Goal: Task Accomplishment & Management: Complete application form

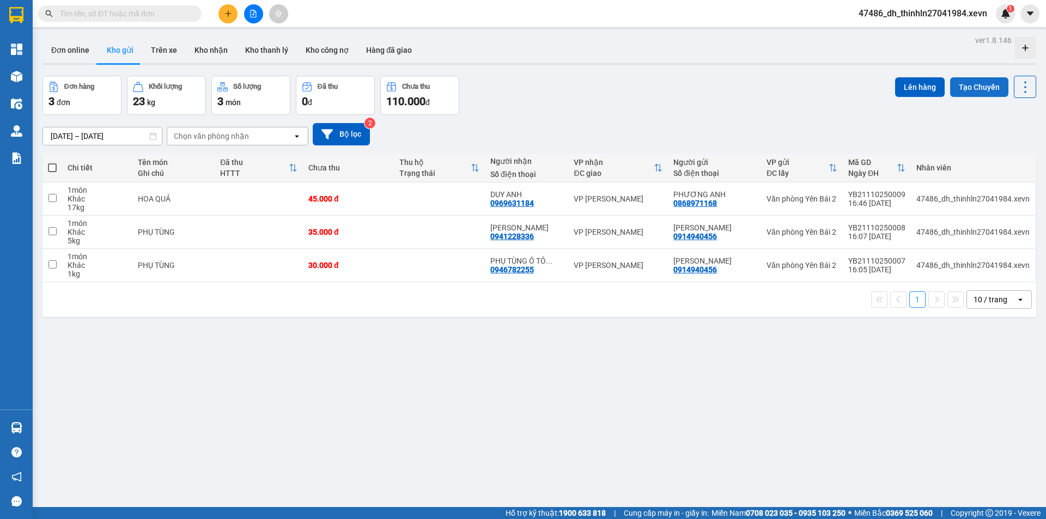
click at [959, 88] on button "Tạo Chuyến" at bounding box center [979, 87] width 58 height 20
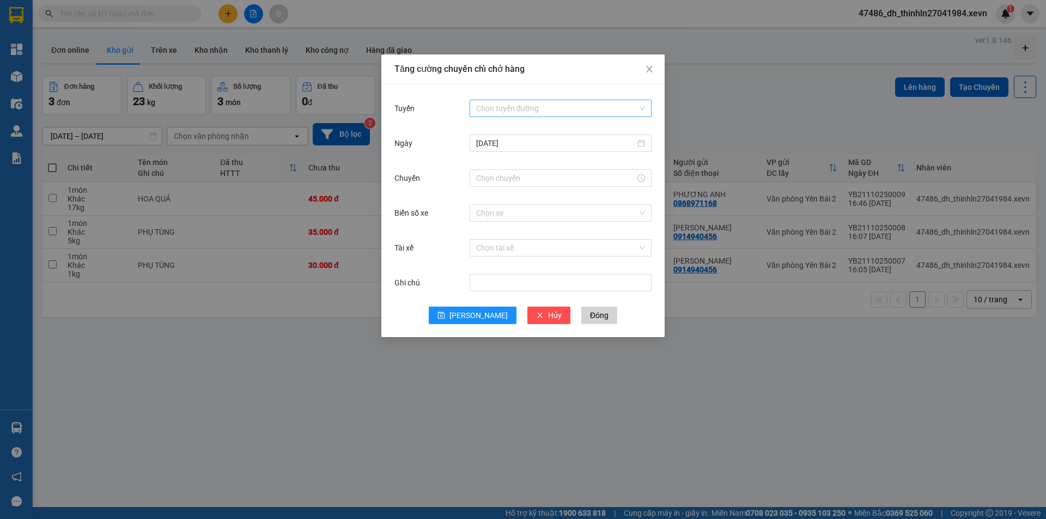
click at [529, 113] on input "Tuyến" at bounding box center [556, 108] width 161 height 16
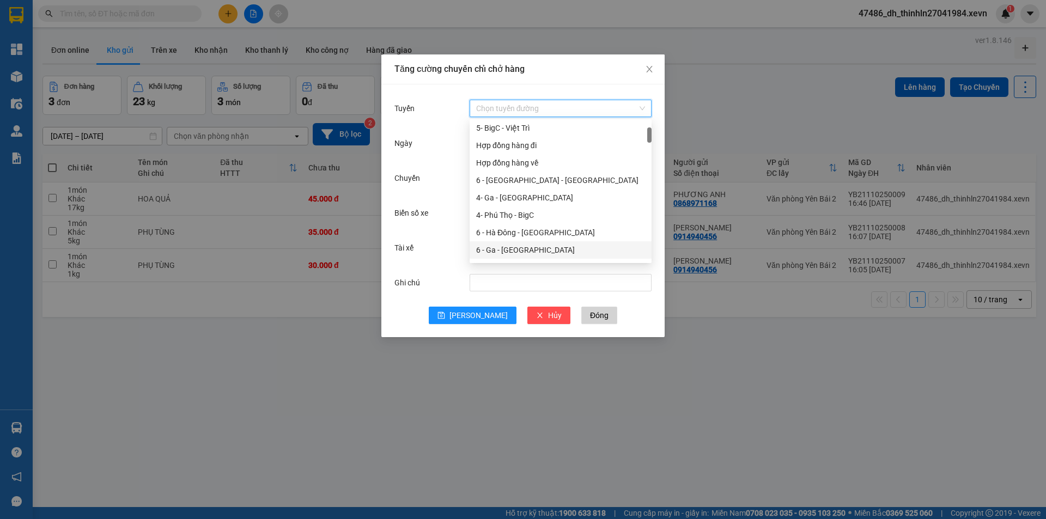
scroll to position [109, 0]
click at [522, 214] on div "6 - Yên Bái - Ga" at bounding box center [560, 213] width 169 height 12
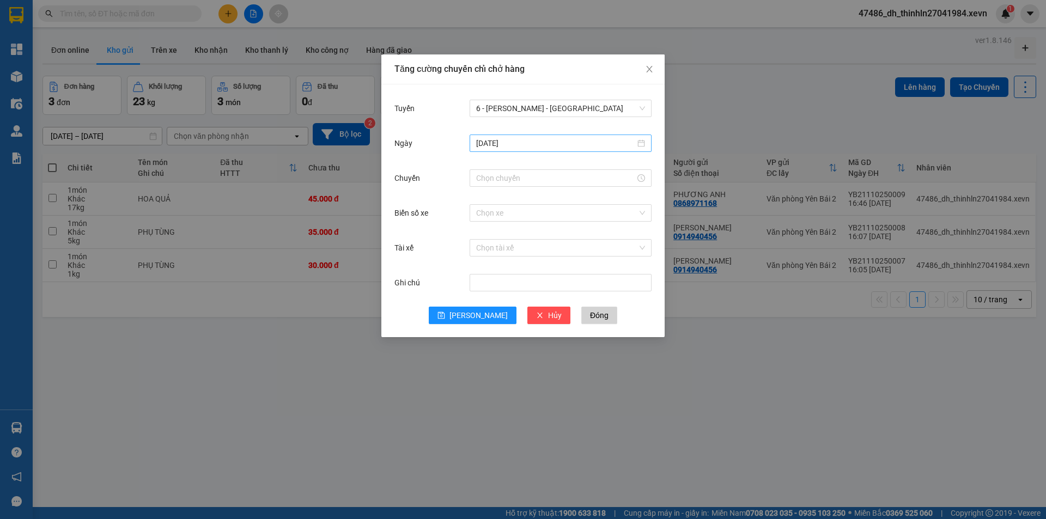
click at [647, 148] on div "11/10/2025" at bounding box center [561, 143] width 182 height 17
click at [643, 143] on div "11/10/2025" at bounding box center [560, 143] width 169 height 12
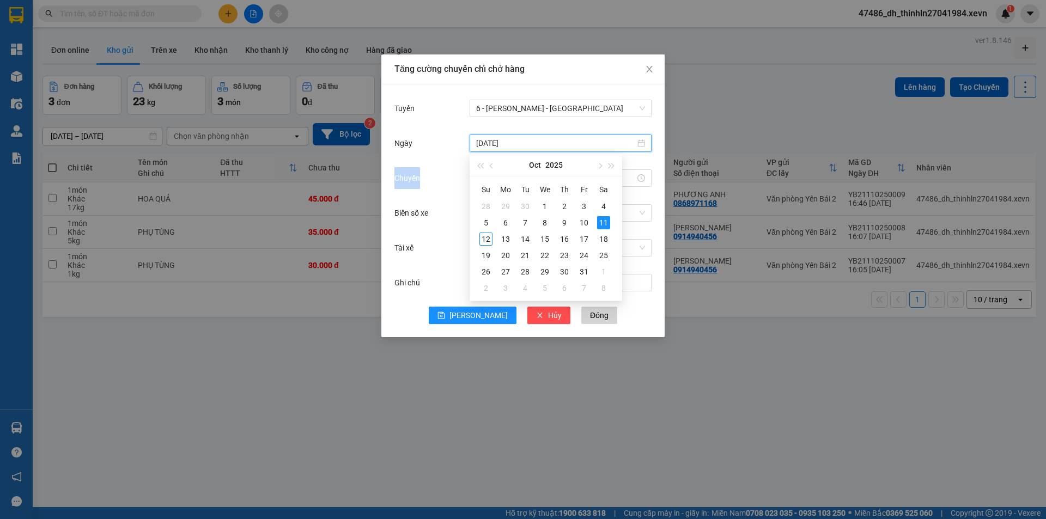
click at [643, 143] on div "11/10/2025" at bounding box center [560, 143] width 169 height 12
type input "12/10/2025"
click at [488, 242] on div "12" at bounding box center [486, 239] width 13 height 13
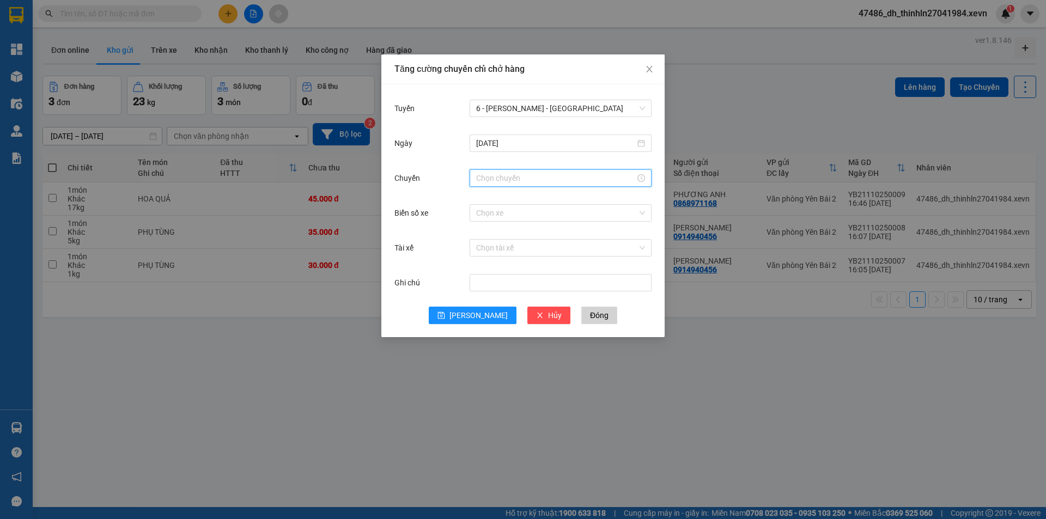
click at [538, 176] on input "Chuyến" at bounding box center [555, 178] width 159 height 12
click at [477, 306] on div "07" at bounding box center [485, 305] width 31 height 15
type input "07:00"
click at [516, 347] on span "OK" at bounding box center [515, 344] width 10 height 12
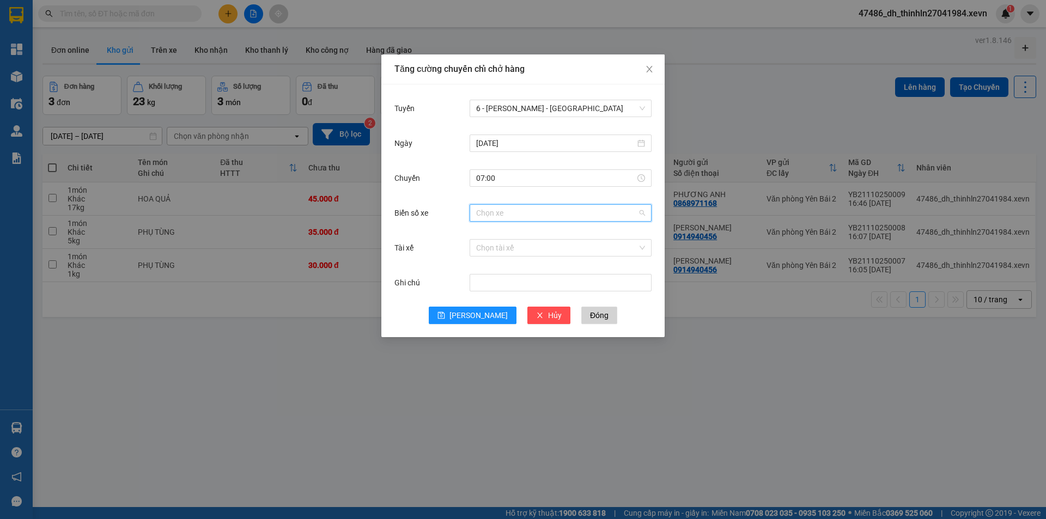
click at [512, 215] on input "Biển số xe" at bounding box center [556, 213] width 161 height 16
type input "5.84"
click at [525, 237] on div "29H-885.84" at bounding box center [560, 235] width 169 height 12
click at [522, 252] on input "Tài xế" at bounding box center [556, 248] width 161 height 16
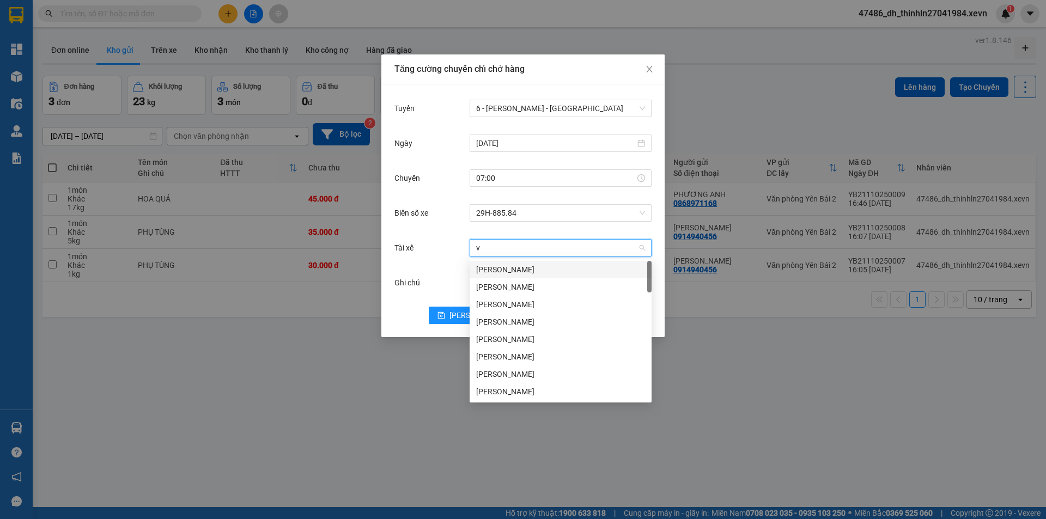
type input "vũ"
click at [501, 371] on div "Hoàng Vũ" at bounding box center [560, 374] width 169 height 12
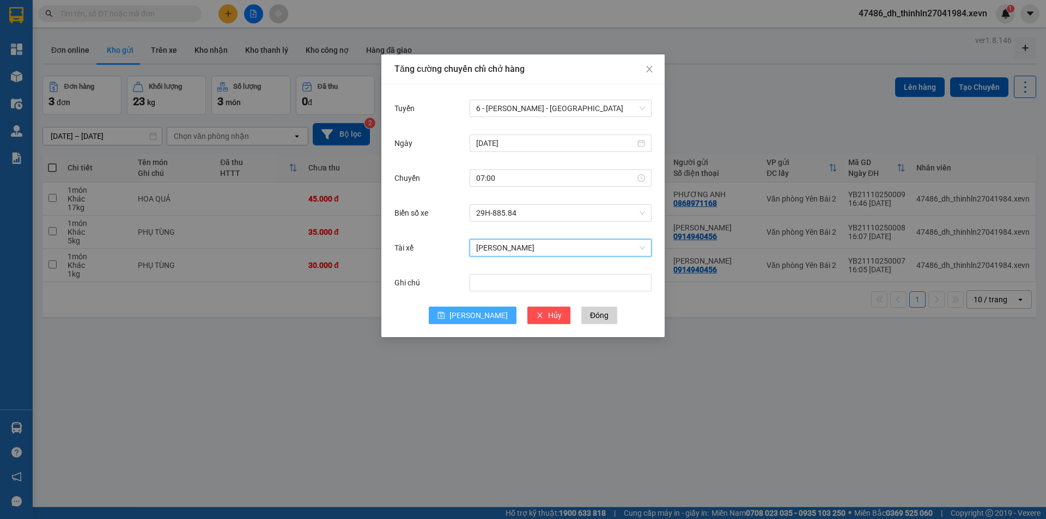
click at [473, 318] on span "Lưu" at bounding box center [479, 316] width 58 height 12
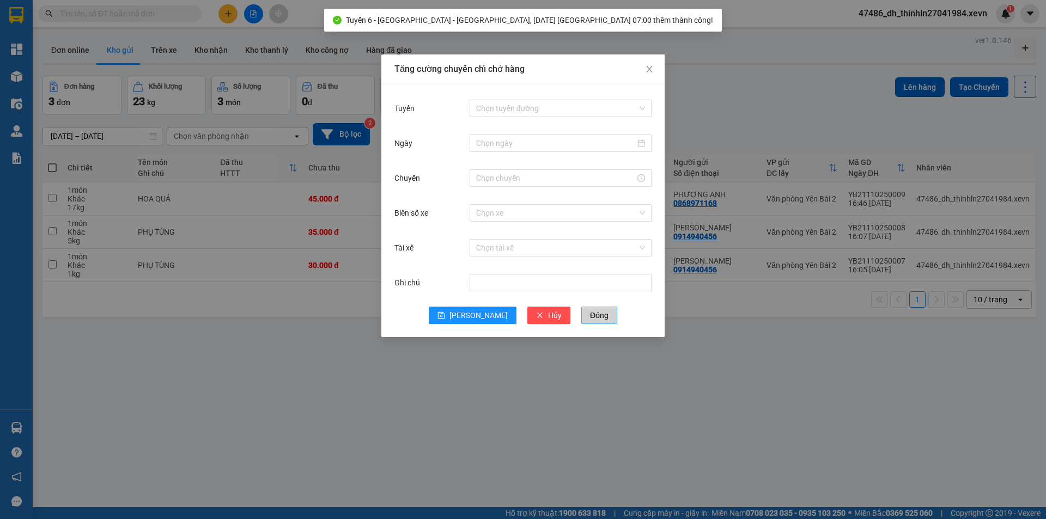
click at [590, 317] on span "Đóng" at bounding box center [599, 316] width 19 height 12
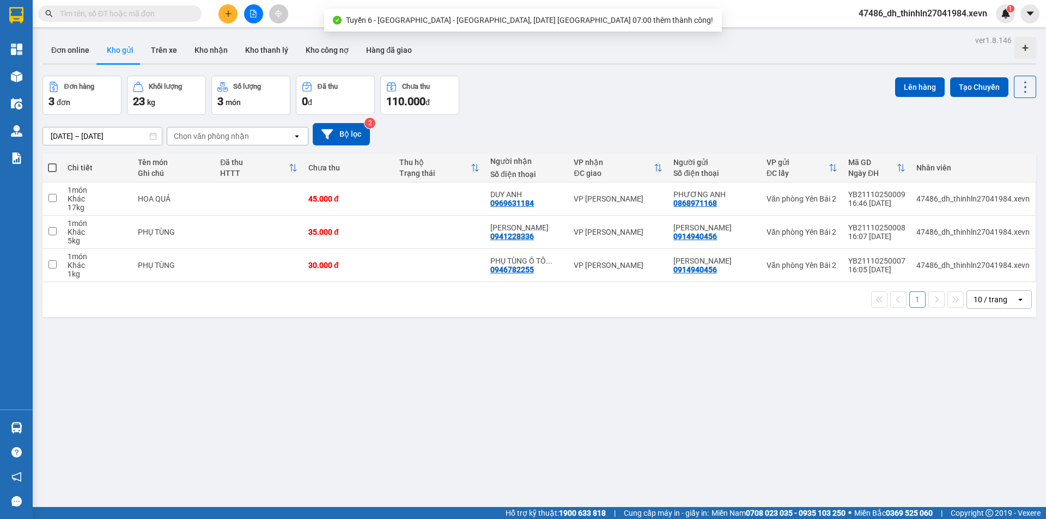
click at [56, 166] on span at bounding box center [52, 167] width 9 height 9
click at [52, 162] on input "checkbox" at bounding box center [52, 162] width 0 height 0
checkbox input "true"
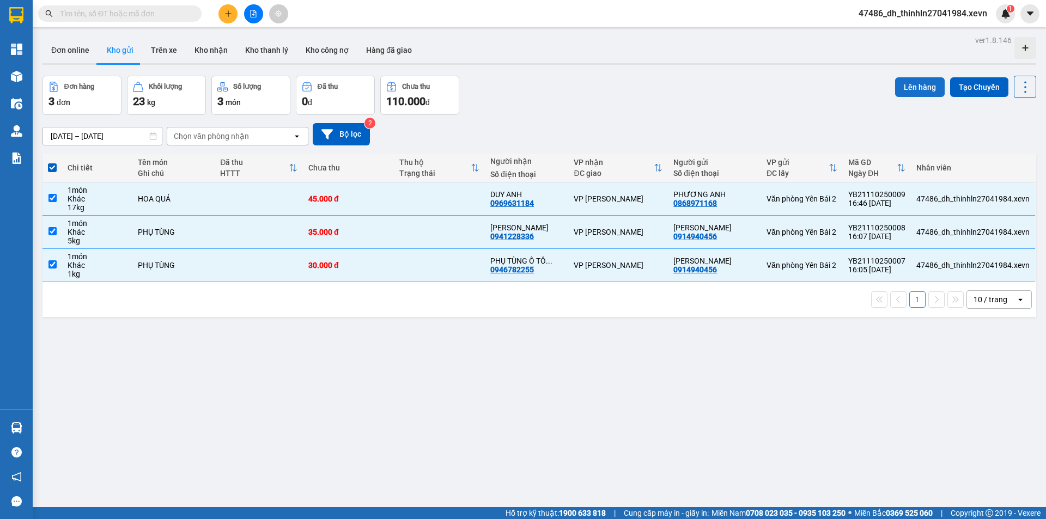
click at [910, 86] on button "Lên hàng" at bounding box center [920, 87] width 50 height 20
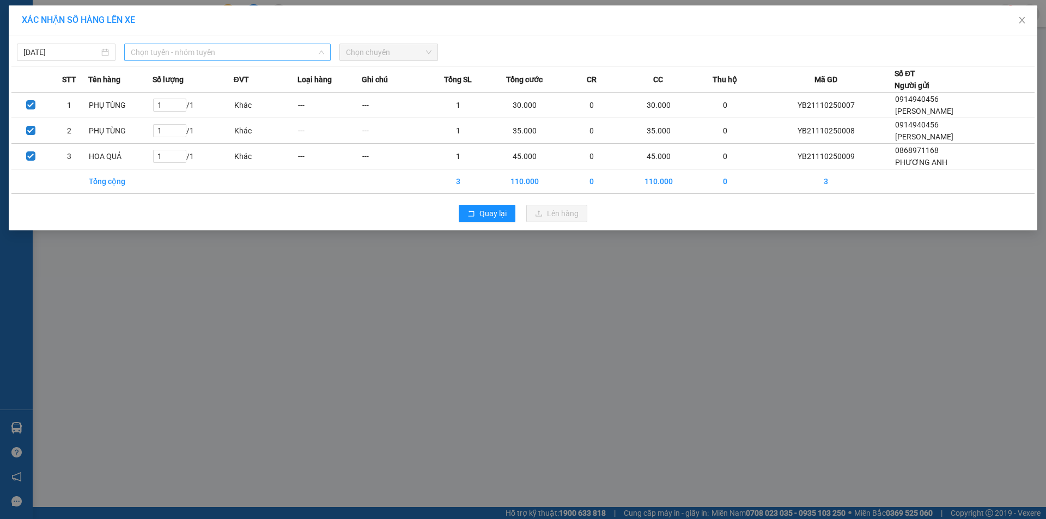
click at [184, 56] on span "Chọn tuyến - nhóm tuyến" at bounding box center [227, 52] width 193 height 16
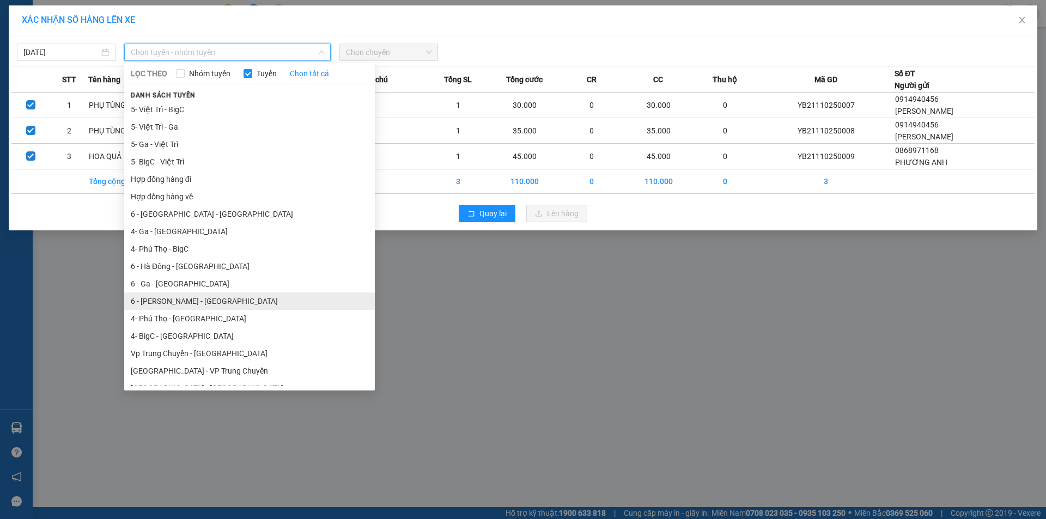
click at [177, 301] on li "6 - Yên Bái - Ga" at bounding box center [249, 301] width 251 height 17
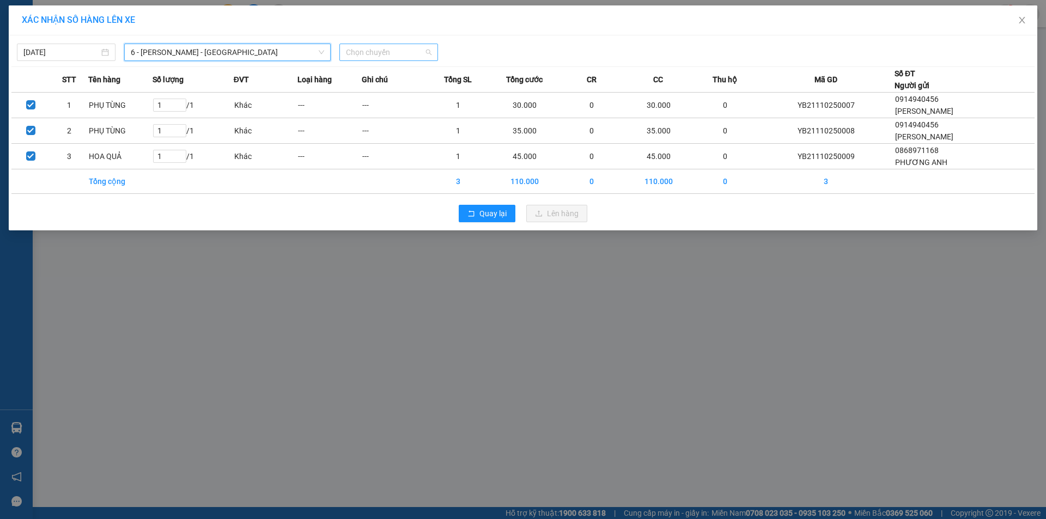
click at [384, 47] on span "Chọn chuyến" at bounding box center [389, 52] width 86 height 16
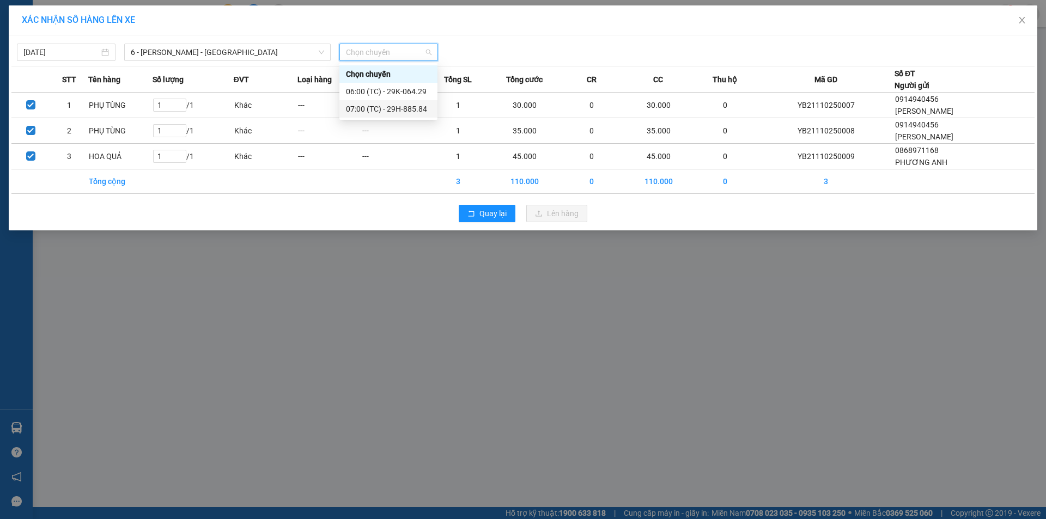
click at [367, 109] on div "07:00 (TC) - 29H-885.84" at bounding box center [388, 109] width 85 height 12
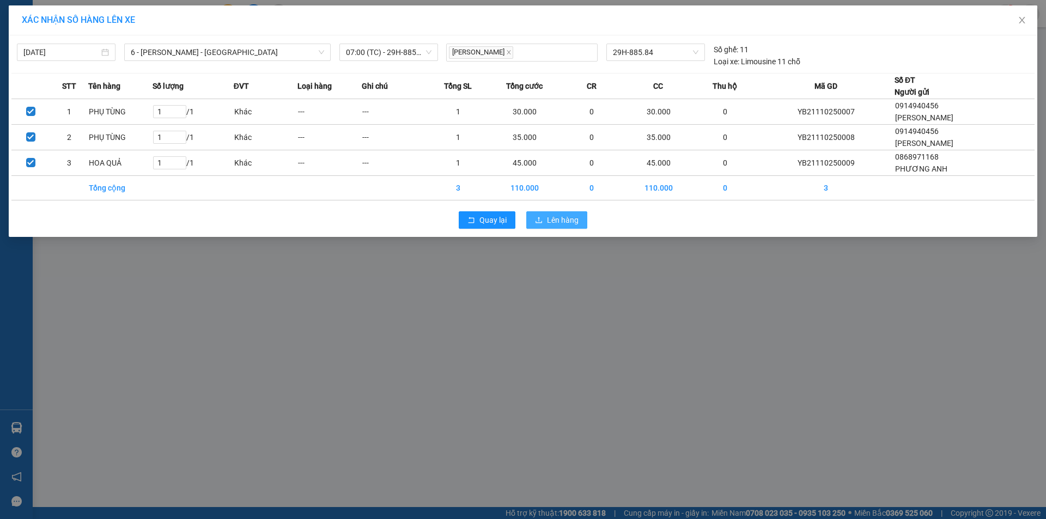
click at [551, 220] on span "Lên hàng" at bounding box center [563, 220] width 32 height 12
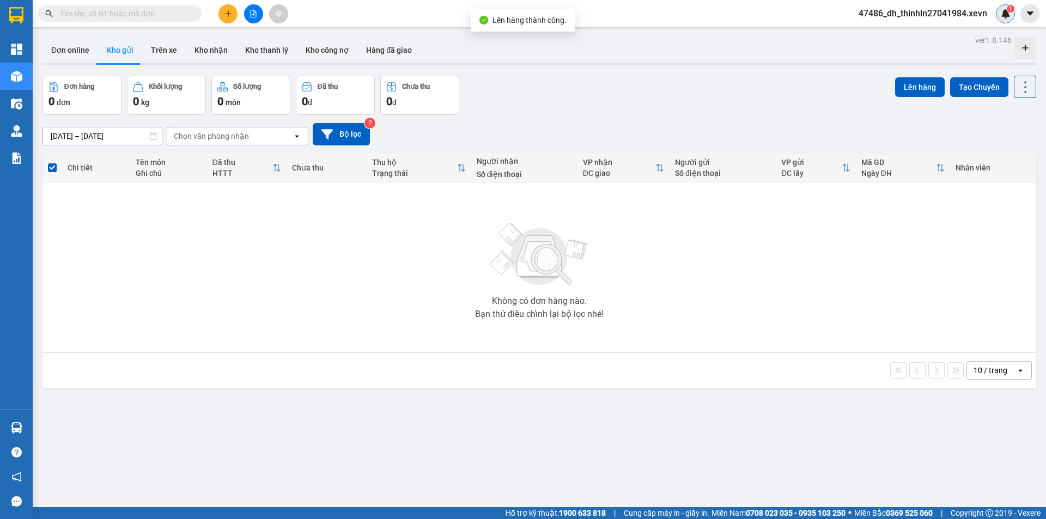
click at [1003, 9] on img at bounding box center [1006, 14] width 10 height 10
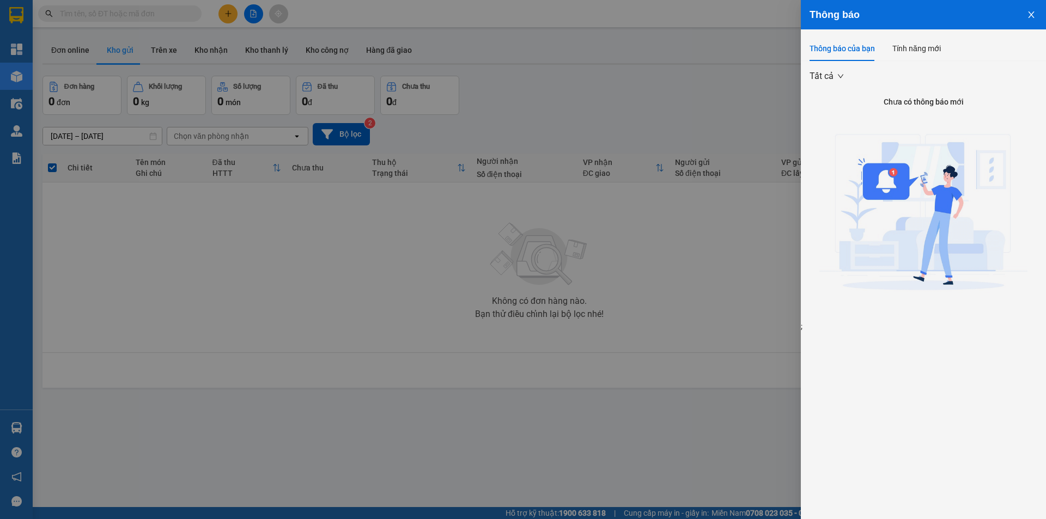
click at [222, 418] on div at bounding box center [523, 259] width 1046 height 519
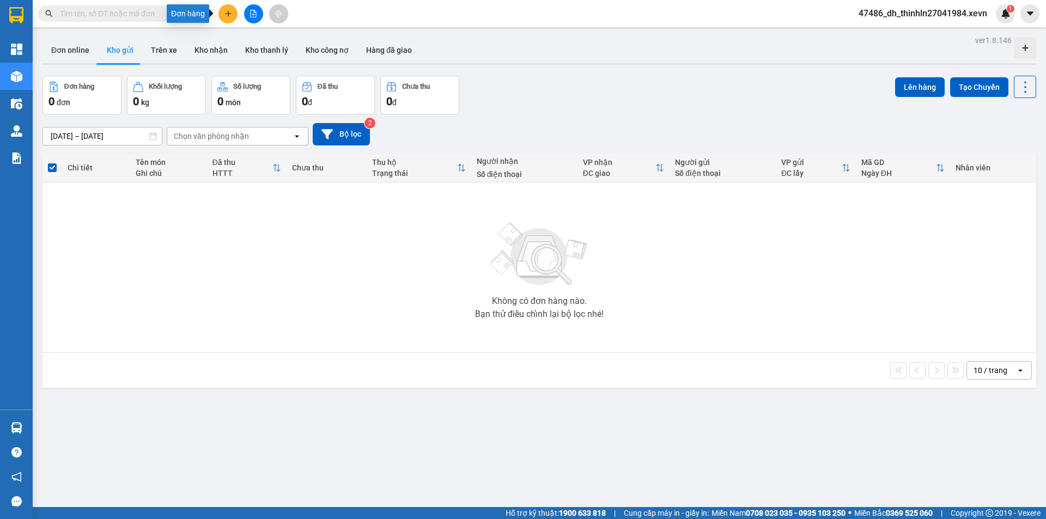
click at [225, 13] on icon "plus" at bounding box center [229, 14] width 8 height 8
click at [263, 40] on div "Tạo đơn hàng" at bounding box center [270, 41] width 47 height 12
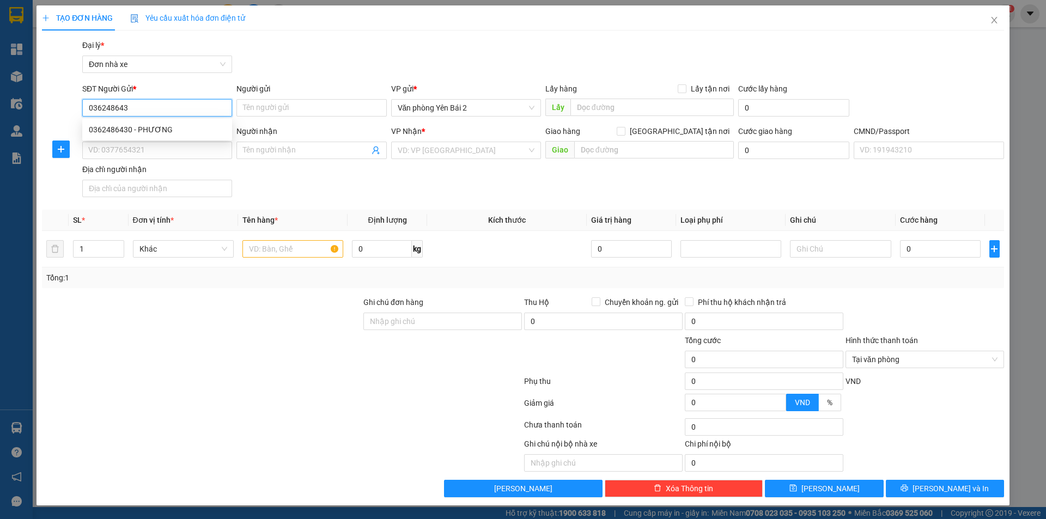
type input "0362486430"
click at [107, 128] on div "0362486430 - PHƯƠNG" at bounding box center [157, 130] width 137 height 12
type input "PHƯƠNG"
type input "0978901524"
type input "TUẤN"
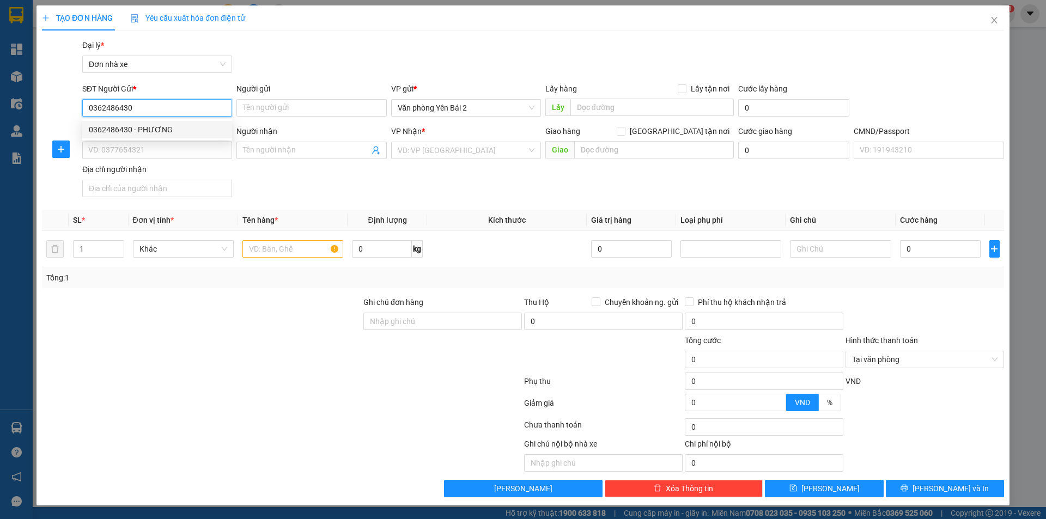
checkbox input "true"
type input "G3C Trung Yên, 2Q9X+GJF, P. Vũ Phạm Hàm, Yên Hoà, Cầu Giấy, Hà Nội, Việt Nam"
type input "010088009438 [PERSON_NAME] [PERSON_NAME]"
type input "40.000"
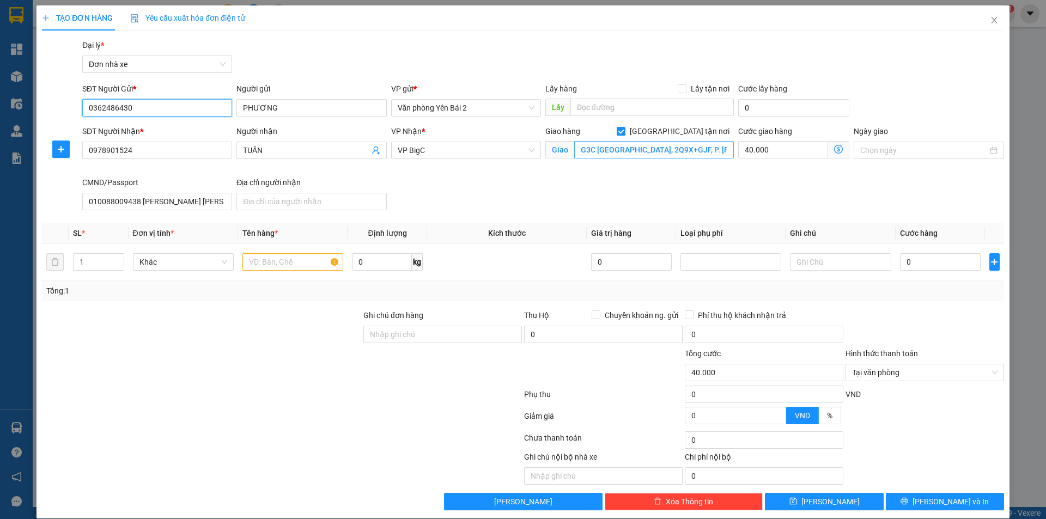
type input "0362486430"
click at [672, 155] on input "G3C Trung Yên, 2Q9X+GJF, P. Vũ Phạm Hàm, Yên Hoà, Cầu Giấy, Hà Nội, Việt Nam" at bounding box center [654, 149] width 160 height 17
drag, startPoint x: 723, startPoint y: 148, endPoint x: 617, endPoint y: 156, distance: 106.0
click at [617, 156] on input "G3C Trung Yên, 2Q9X+GJF, P. Vũ Phạm Hàm, Yên Hoà, Cầu Giấy, Hà Nội, Việt Nam" at bounding box center [654, 149] width 160 height 17
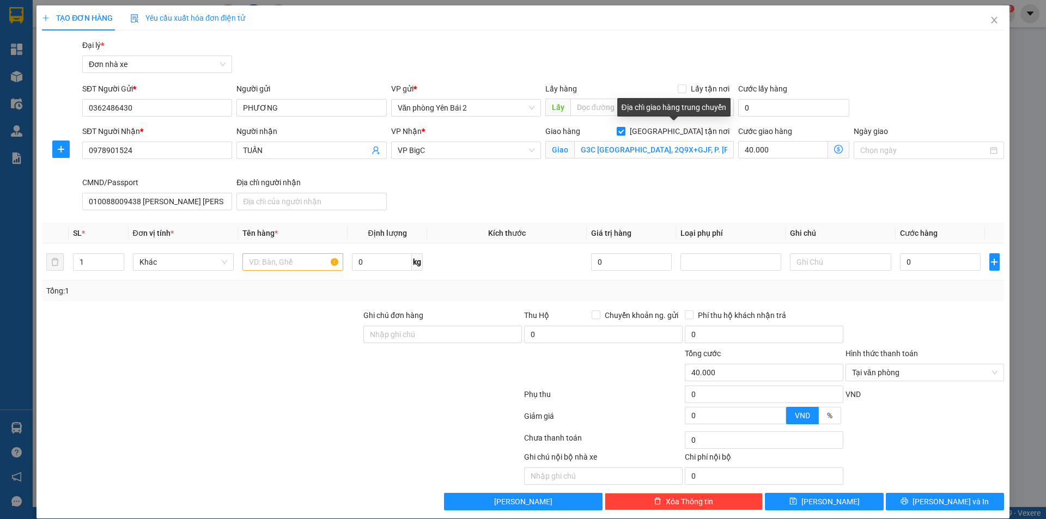
click at [625, 131] on input "[GEOGRAPHIC_DATA] tận nơi" at bounding box center [621, 131] width 8 height 8
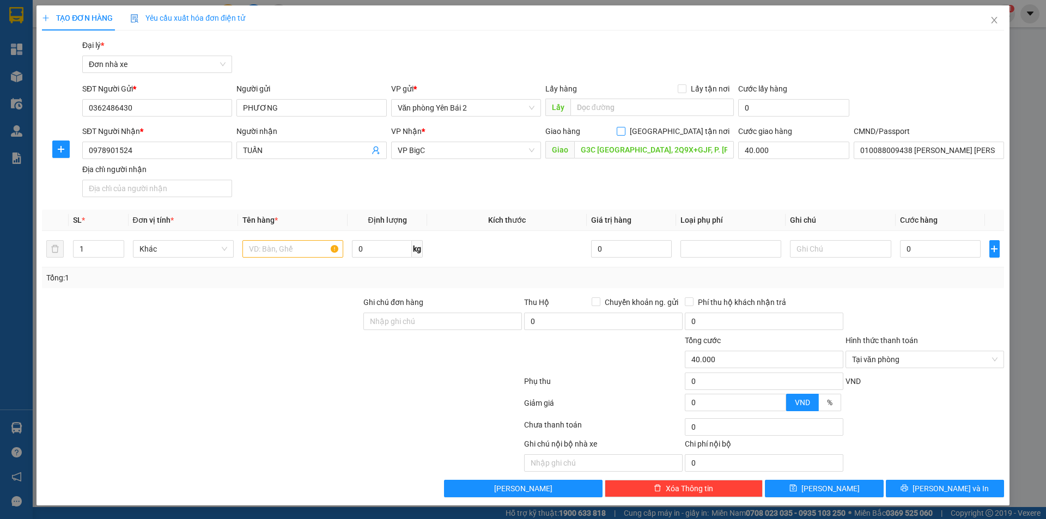
click at [625, 131] on input "[GEOGRAPHIC_DATA] tận nơi" at bounding box center [621, 131] width 8 height 8
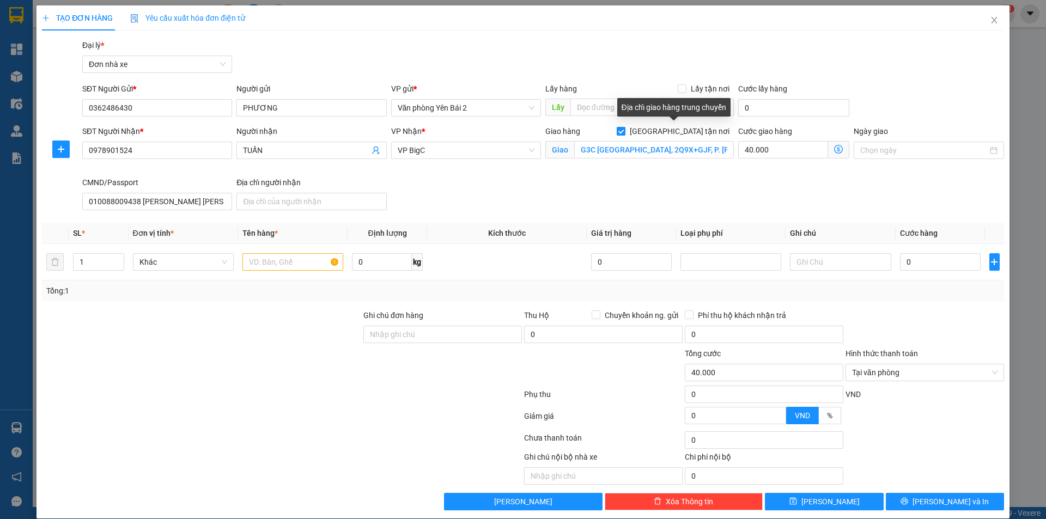
click at [679, 131] on span "[GEOGRAPHIC_DATA] tận nơi" at bounding box center [680, 131] width 108 height 12
click at [625, 131] on input "[GEOGRAPHIC_DATA] tận nơi" at bounding box center [621, 131] width 8 height 8
checkbox input "false"
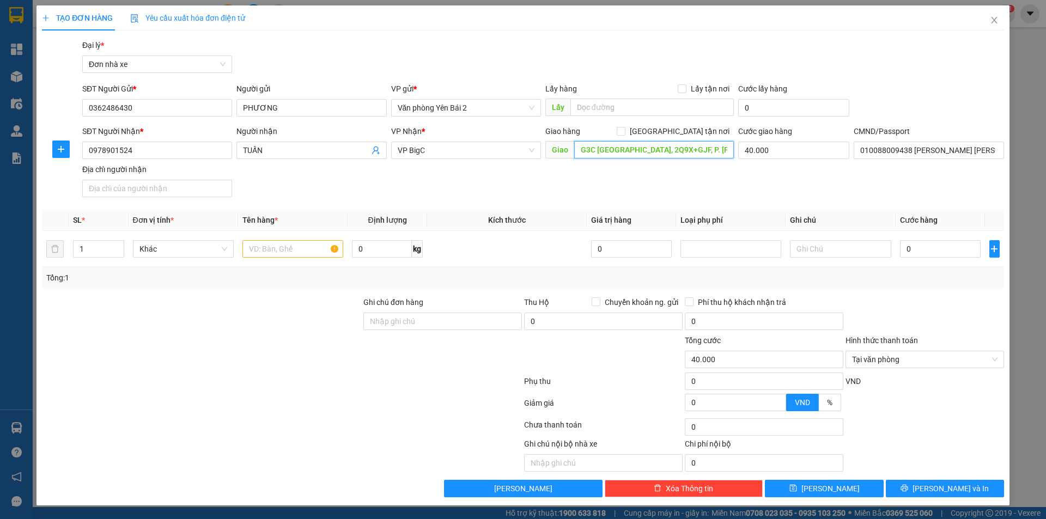
click at [659, 150] on input "G3C Trung Yên, 2Q9X+GJF, P. Vũ Phạm Hàm, Yên Hoà, Cầu Giấy, Hà Nội, Việt Nam" at bounding box center [654, 149] width 160 height 17
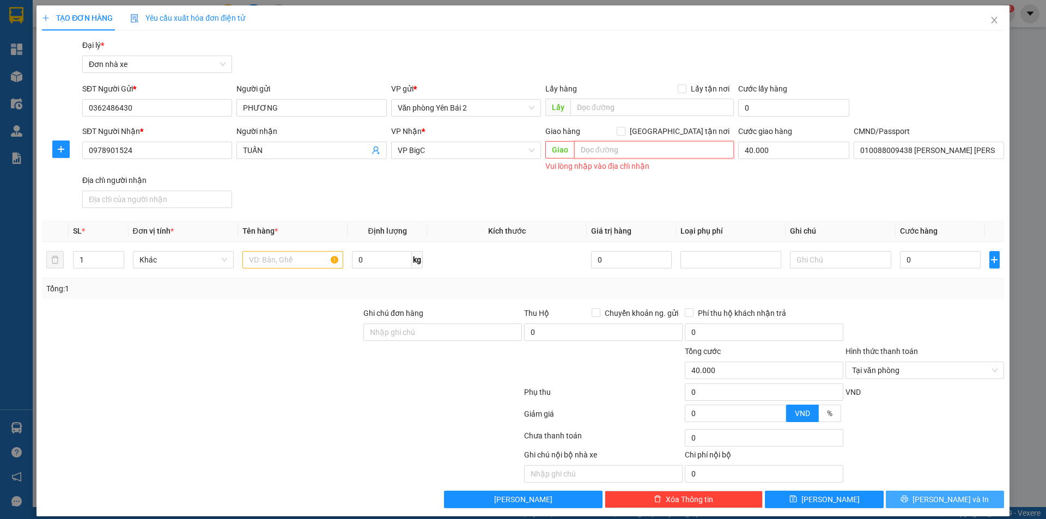
type input "G3C Trung Yên, 2Q9X+GJF, P. Vũ Phạm Hàm, Yên Hoà, Cầu Giấy, Hà Nội, Việt Nam"
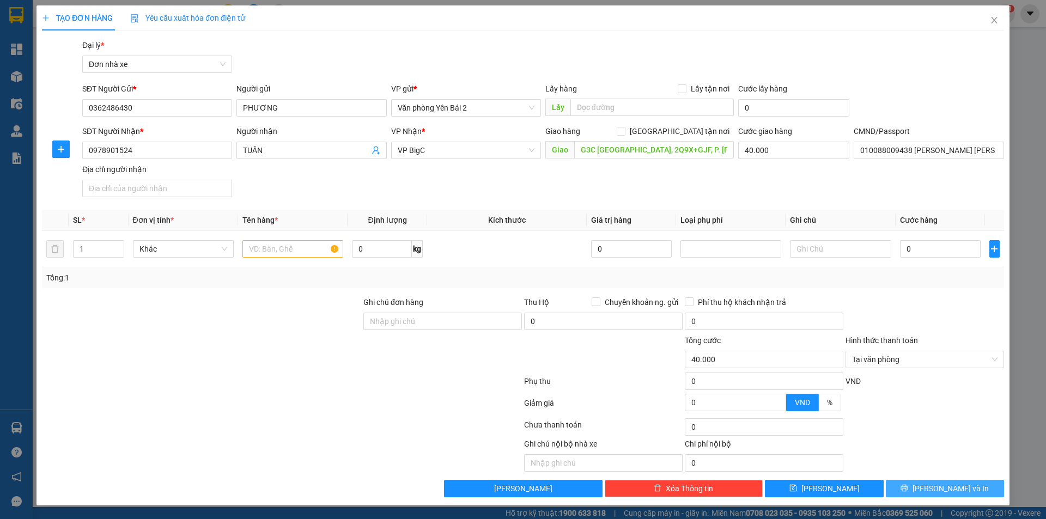
click at [917, 488] on button "[PERSON_NAME] và In" at bounding box center [945, 488] width 118 height 17
click at [270, 249] on input "text" at bounding box center [293, 248] width 101 height 17
type input "d"
type input "D"
type input "ĐỒ ĂN"
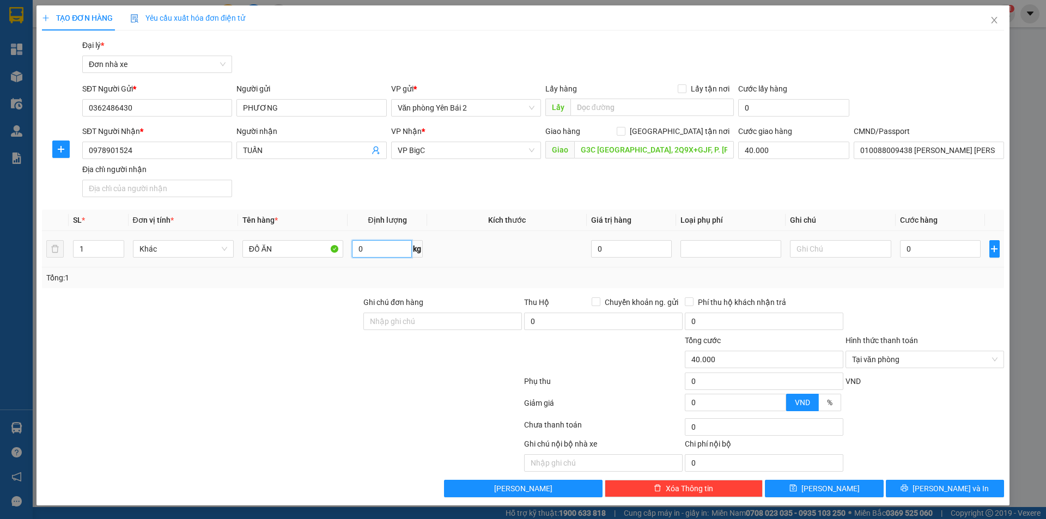
click at [387, 253] on input "0" at bounding box center [382, 248] width 60 height 17
type input "11"
click at [953, 294] on div "Transit Pickup Surcharge Ids Transit Deliver Surcharge Ids Transit Deliver Surc…" at bounding box center [523, 268] width 962 height 458
click at [914, 250] on input "0" at bounding box center [940, 248] width 81 height 17
type input "4"
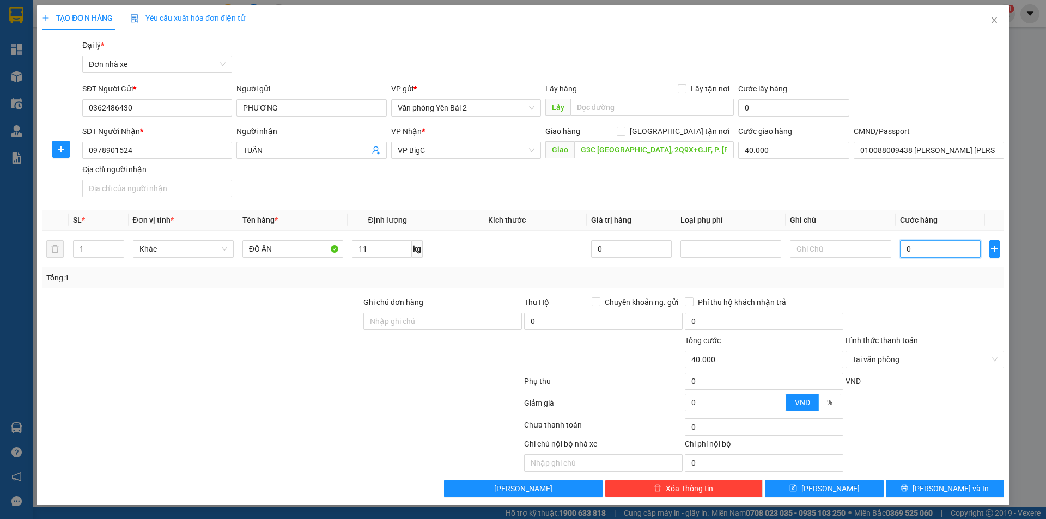
type input "40.004"
type input "40"
type input "40.040"
type input "400"
type input "40.400"
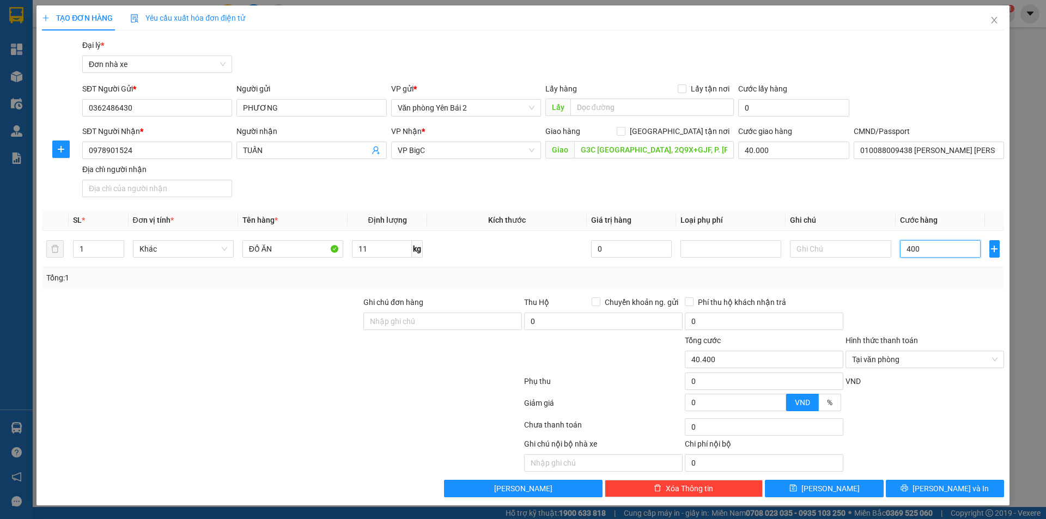
type input "4.000"
type input "44.000"
type input "40.000"
type input "80.000"
type input "40.000"
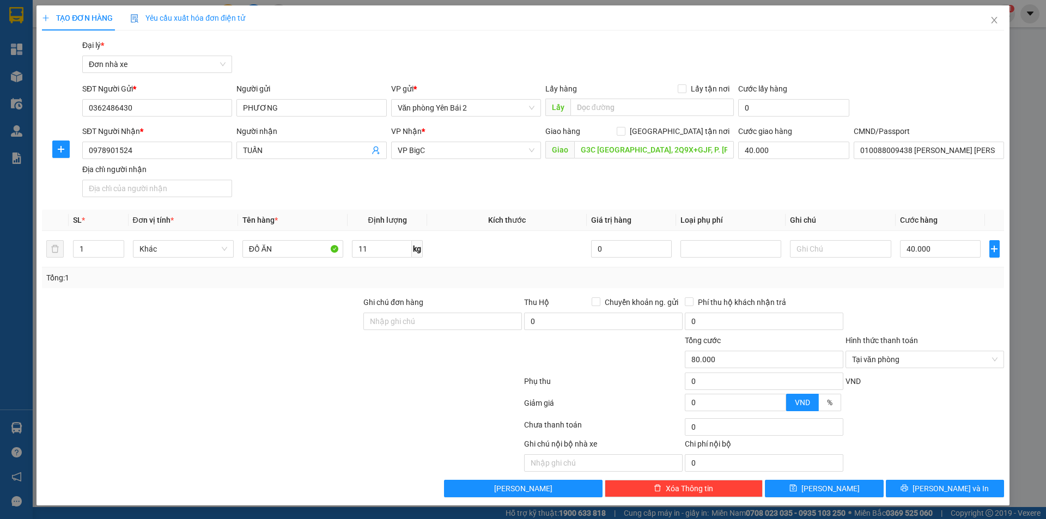
click at [917, 296] on div at bounding box center [925, 315] width 161 height 38
click at [704, 148] on input "G3C Trung Yên, 2Q9X+GJF, P. Vũ Phạm Hàm, Yên Hoà, Cầu Giấy, Hà Nội, Việt Nam" at bounding box center [654, 149] width 160 height 17
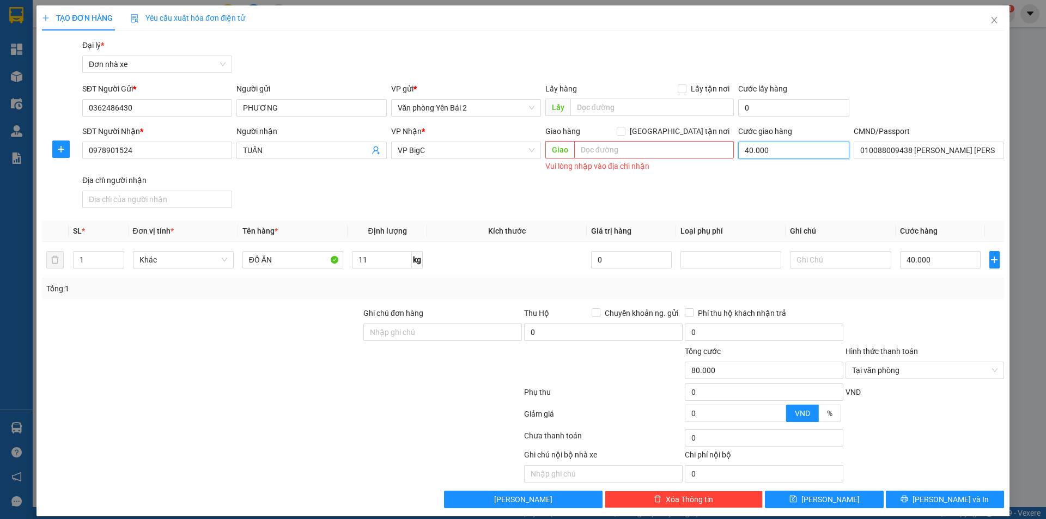
click at [766, 156] on input "40.000" at bounding box center [793, 150] width 111 height 17
type input "40.000"
type input "0"
click at [903, 432] on div "Chọn HT Thanh Toán" at bounding box center [925, 438] width 161 height 22
click at [908, 502] on icon "printer" at bounding box center [904, 499] width 7 height 7
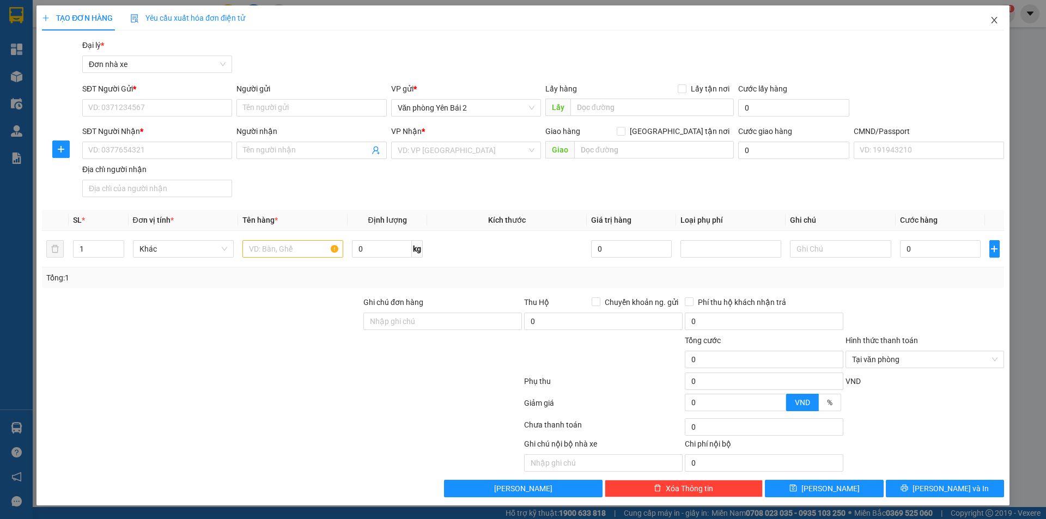
click at [995, 19] on icon "close" at bounding box center [994, 20] width 9 height 9
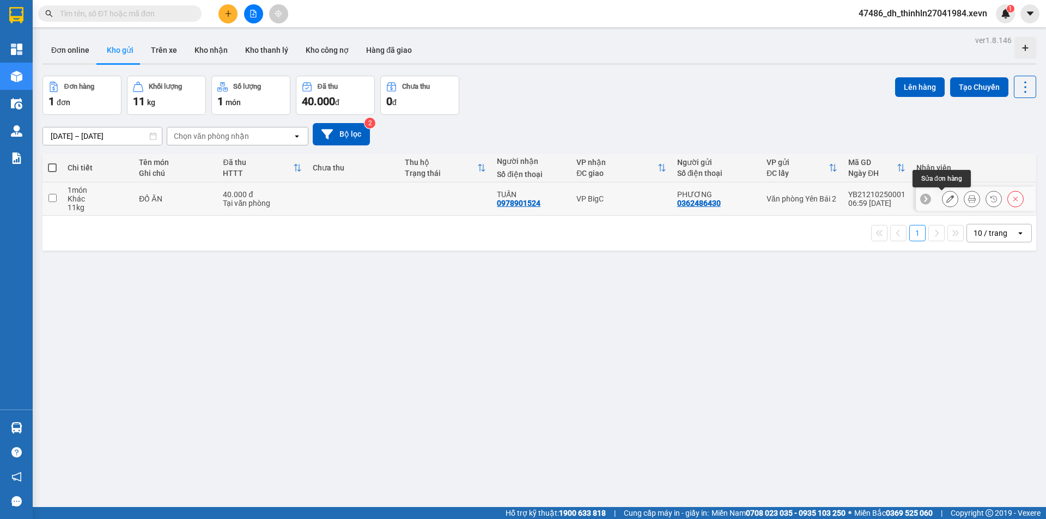
click at [943, 201] on button at bounding box center [950, 199] width 15 height 19
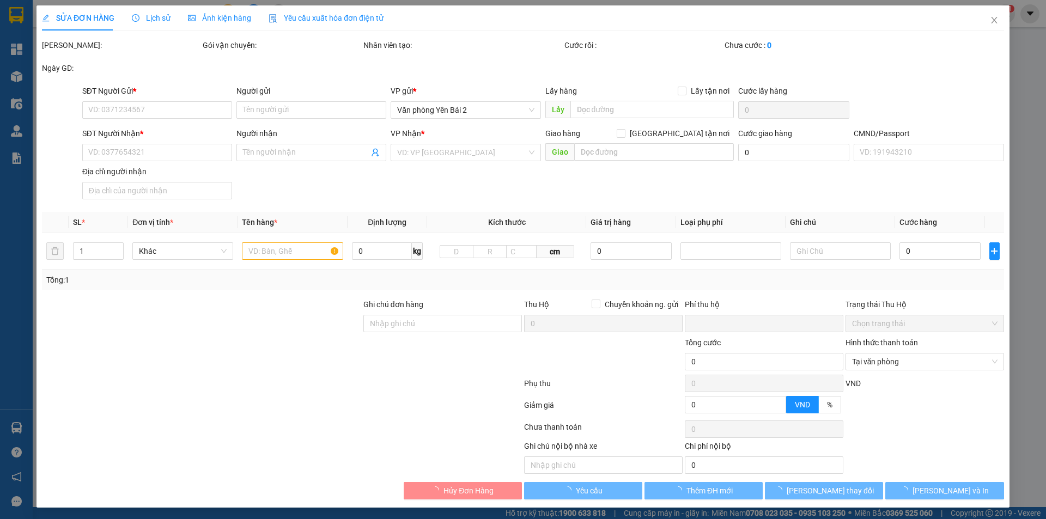
type input "0362486430"
type input "PHƯƠNG"
type input "0978901524"
type input "TUẤN"
type input "010088009438 [PERSON_NAME] [PERSON_NAME]"
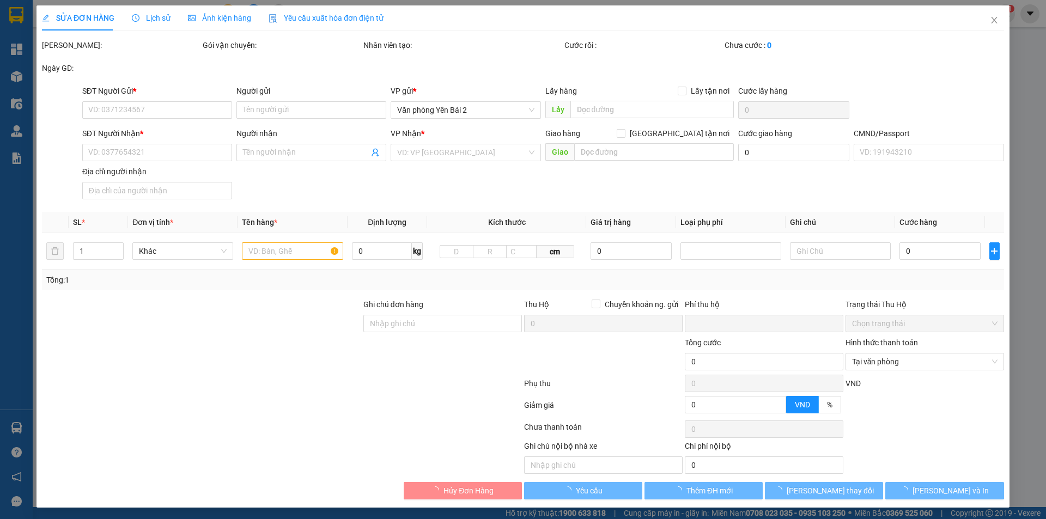
type input "0"
type input "40.000"
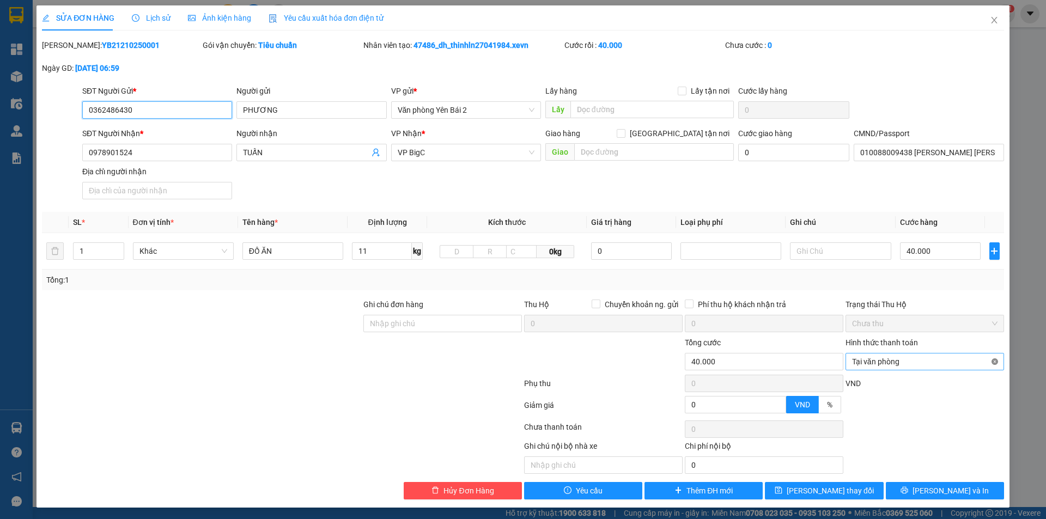
type input "40.000"
click at [928, 494] on button "[PERSON_NAME] và In" at bounding box center [945, 490] width 118 height 17
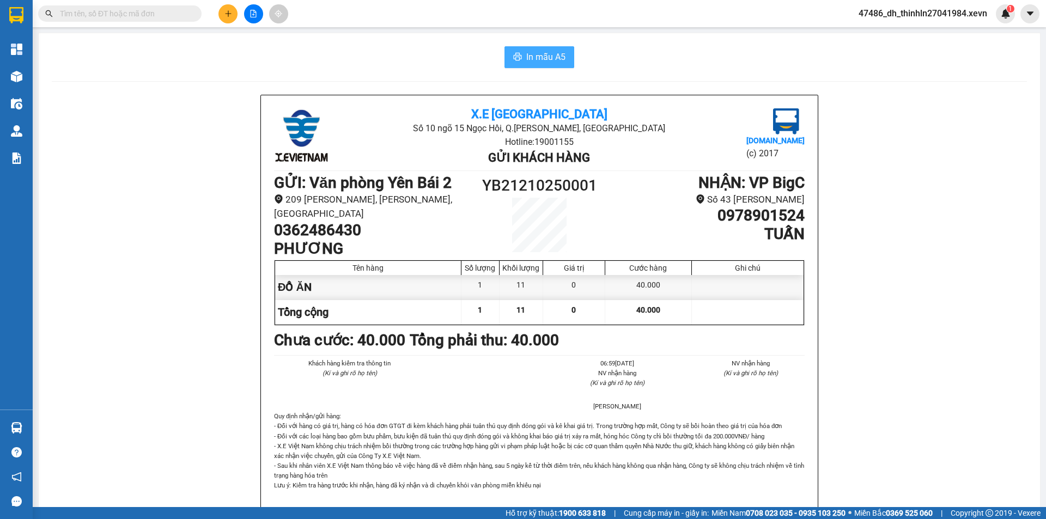
click at [538, 56] on span "In mẫu A5" at bounding box center [545, 57] width 39 height 14
